Goal: Task Accomplishment & Management: Manage account settings

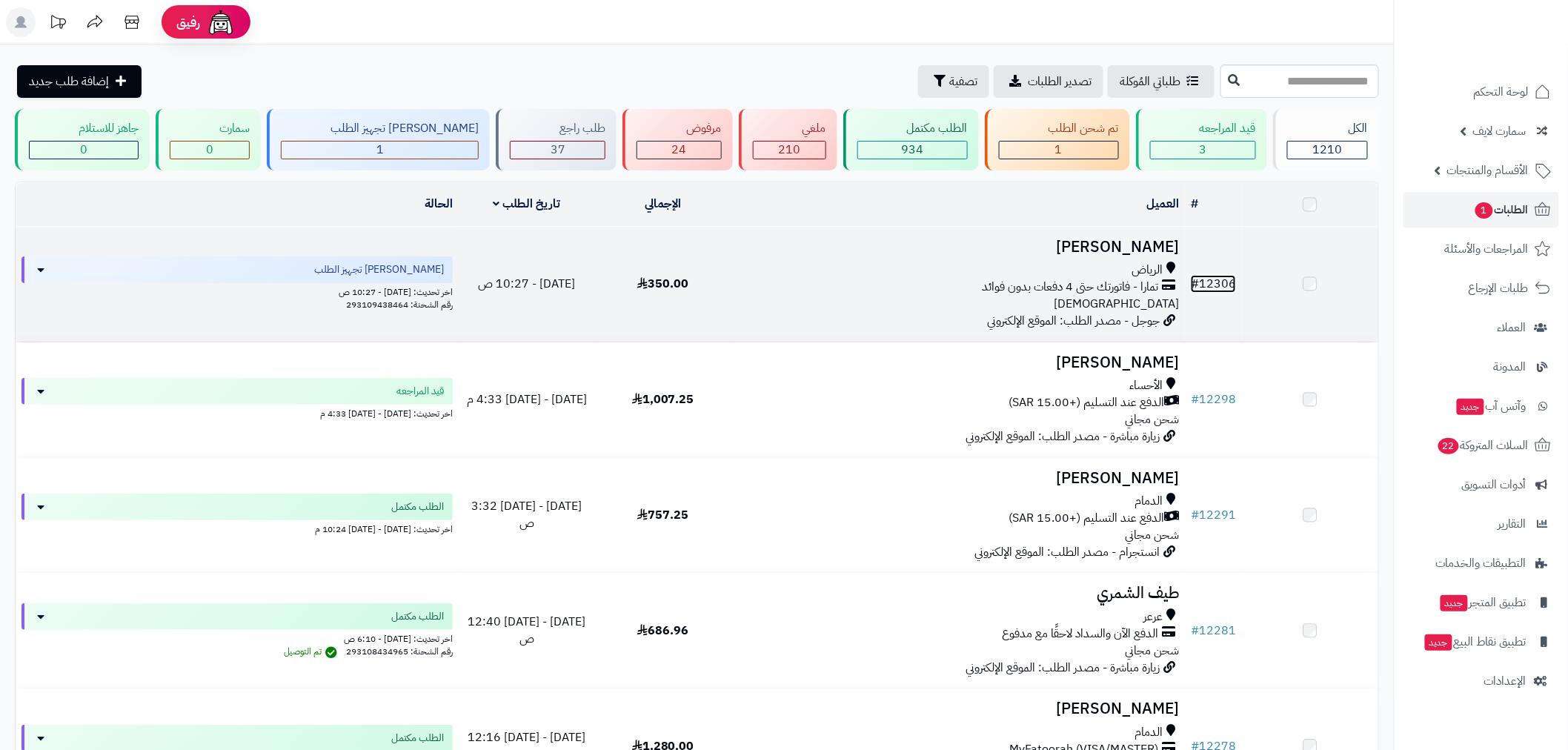
click at [1223, 287] on link "# 12306" at bounding box center [1214, 283] width 45 height 18
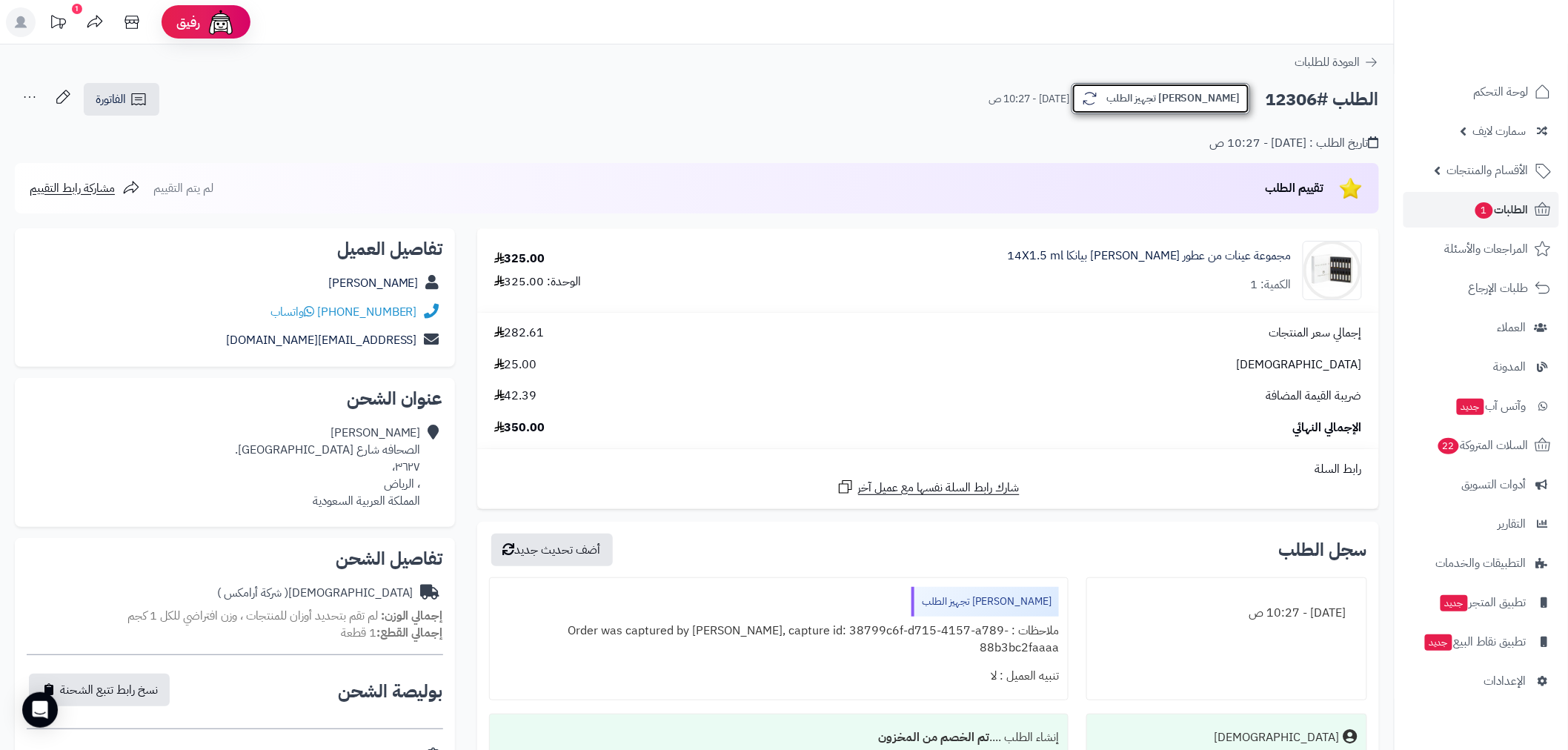
click at [1193, 96] on button "[PERSON_NAME] تجهيز الطلب" at bounding box center [1161, 98] width 179 height 31
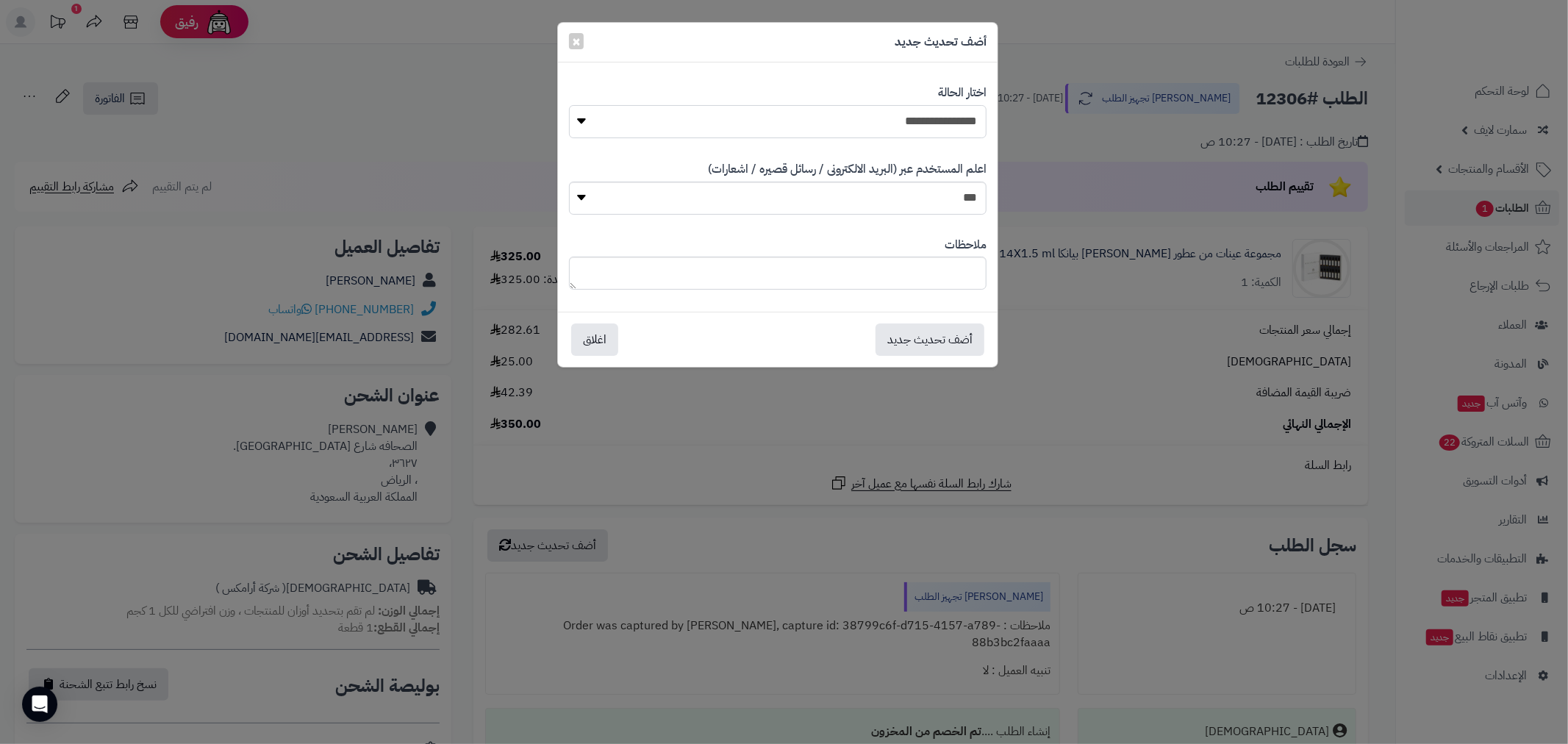
click at [978, 121] on select "**********" at bounding box center [777, 122] width 417 height 33
select select "*"
click at [569, 105] on select "**********" at bounding box center [777, 122] width 417 height 33
drag, startPoint x: 947, startPoint y: 336, endPoint x: 967, endPoint y: 334, distance: 20.1
click at [946, 337] on button "أضف تحديث جديد" at bounding box center [930, 339] width 109 height 33
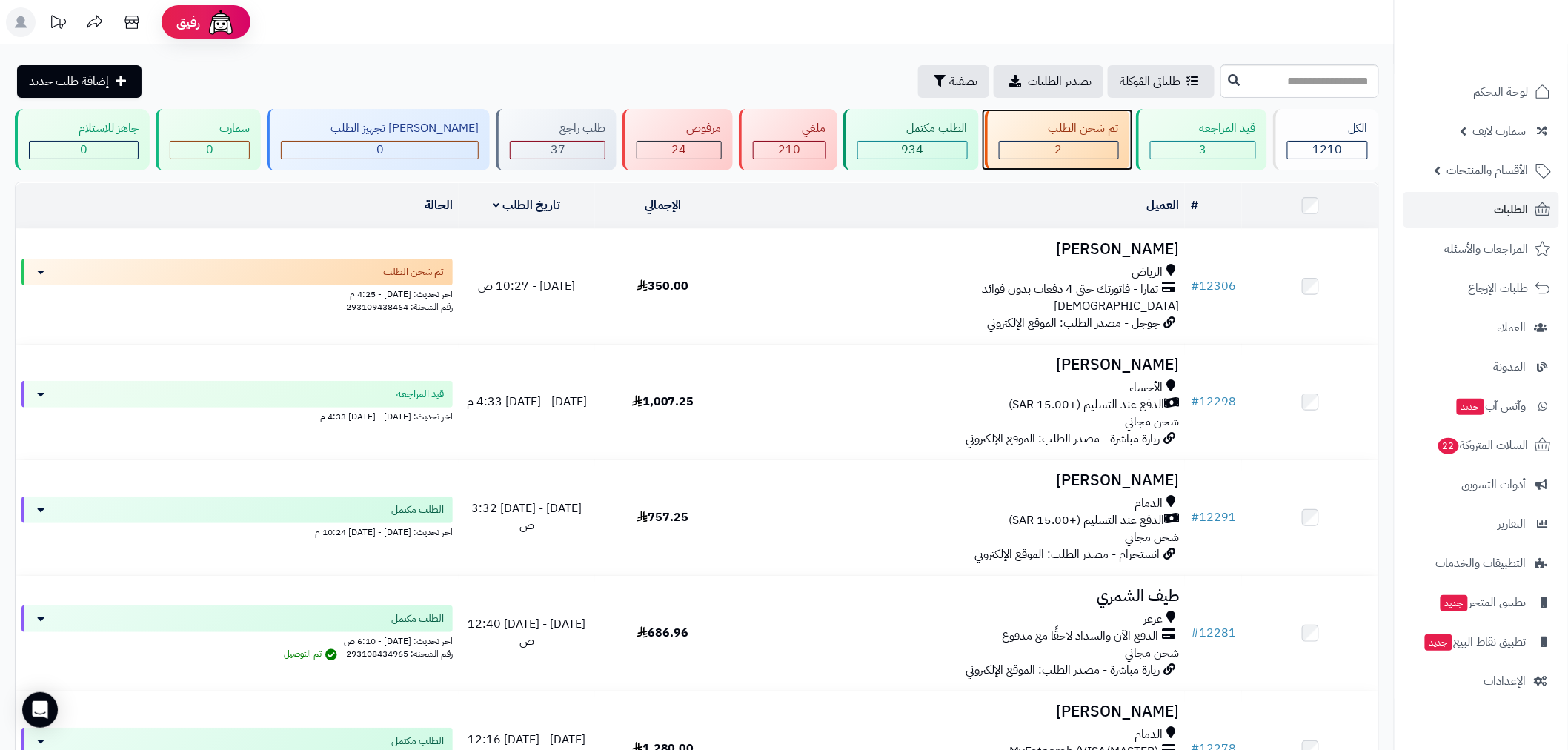
click at [1056, 132] on div "تم شحن الطلب" at bounding box center [1059, 129] width 120 height 17
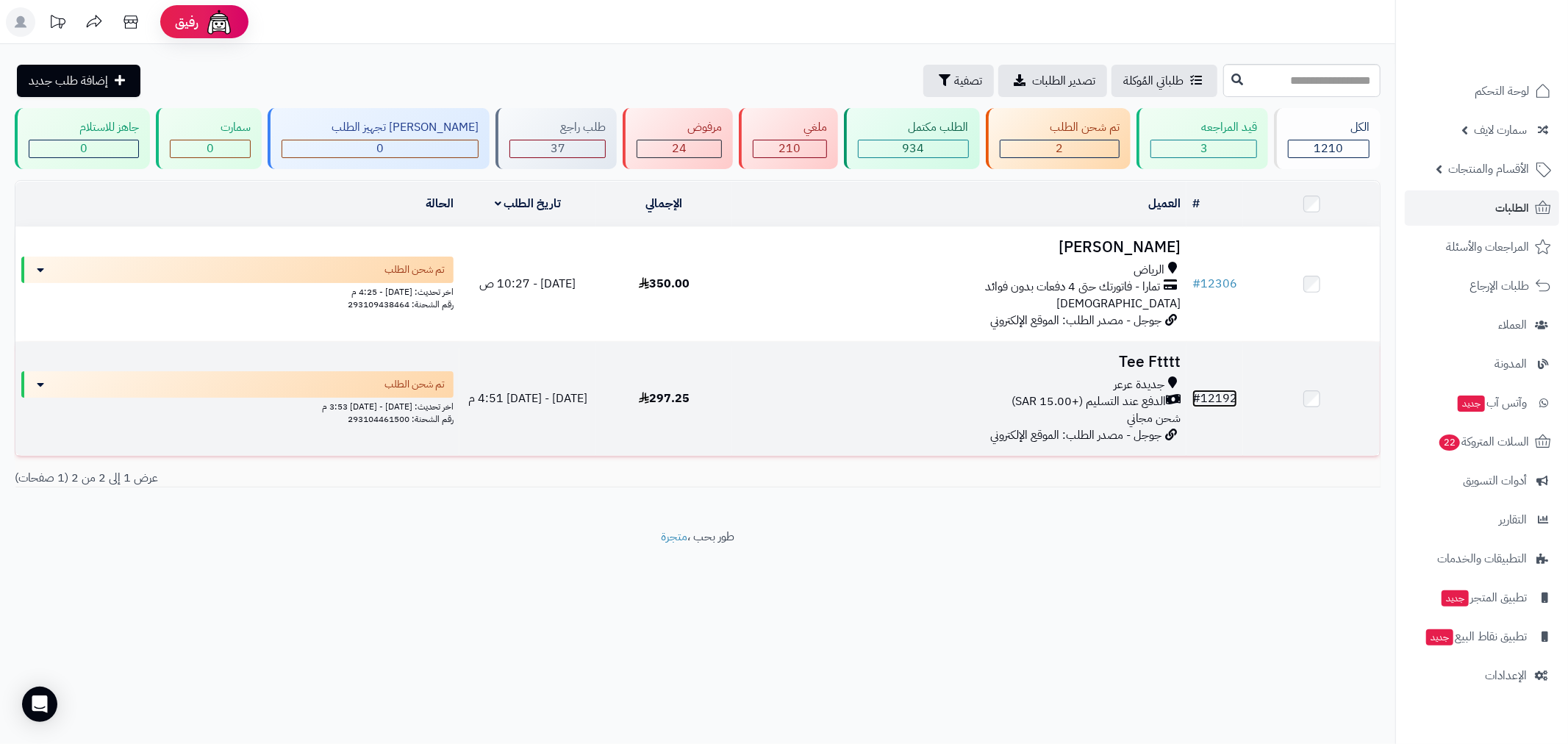
click at [1206, 396] on link "# 12192" at bounding box center [1215, 398] width 45 height 18
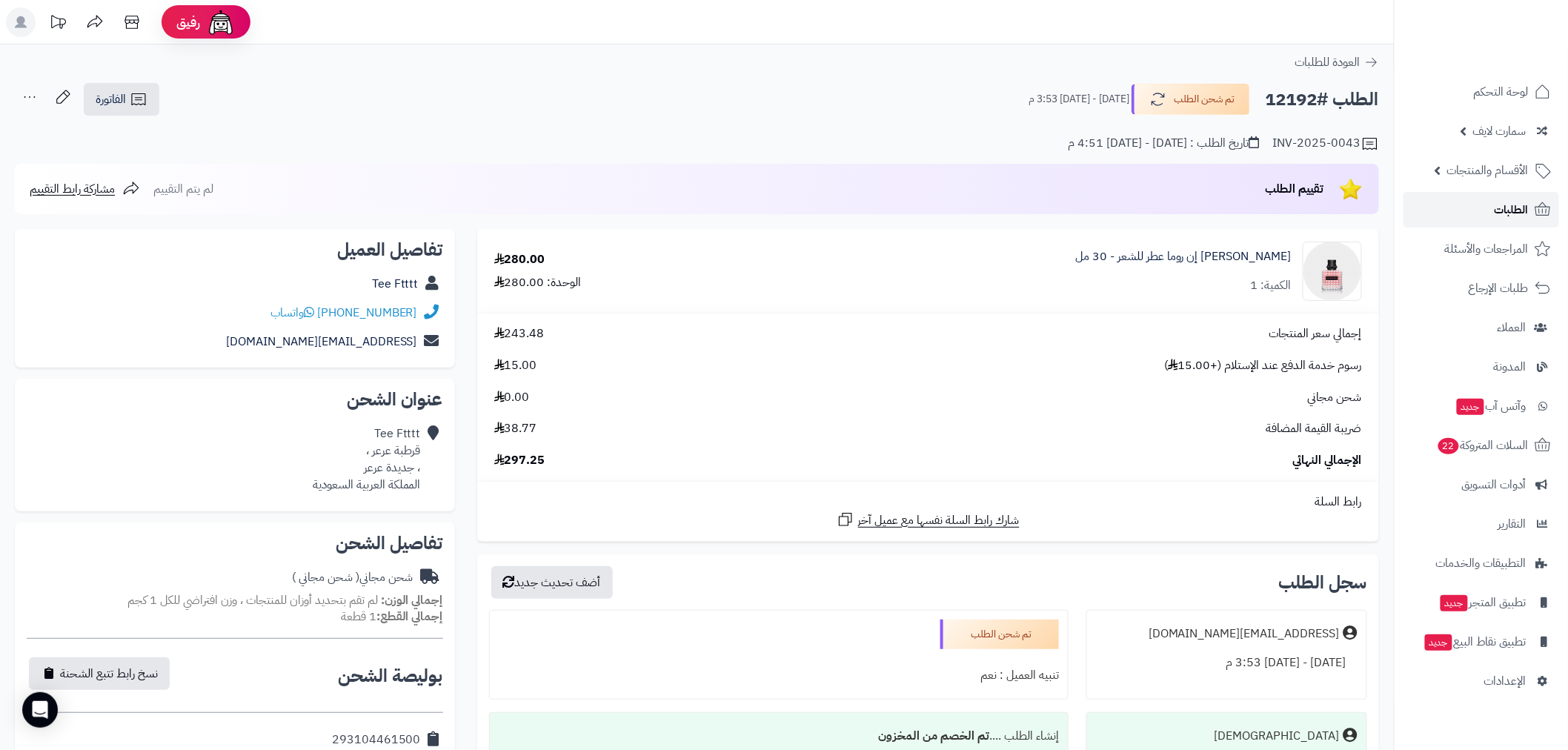
click at [1519, 203] on span "الطلبات" at bounding box center [1512, 209] width 34 height 21
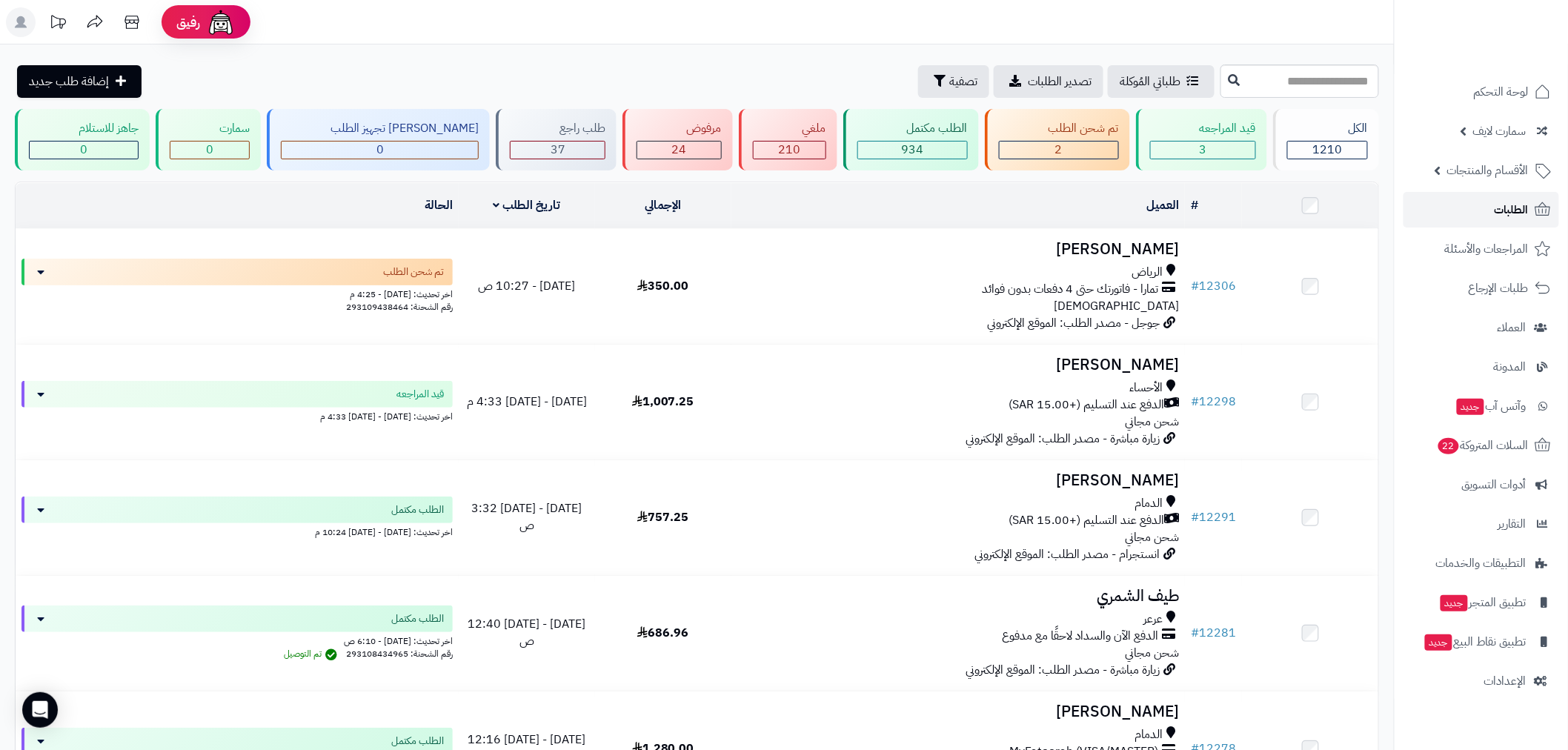
click at [1469, 200] on link "الطلبات" at bounding box center [1481, 210] width 155 height 36
